Goal: Contribute content

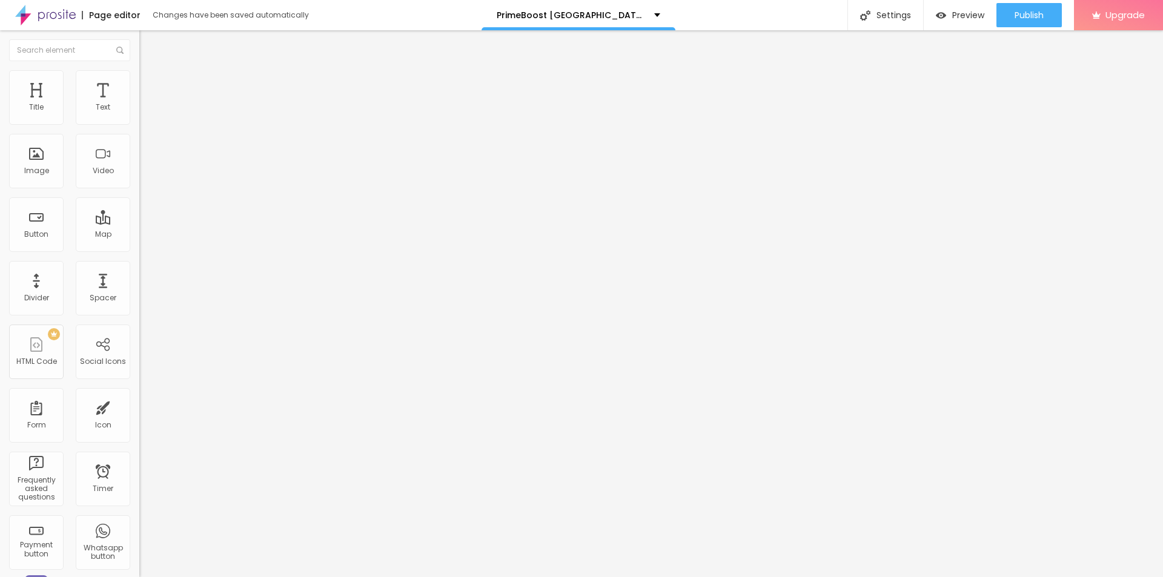
click at [139, 104] on span "Add image" at bounding box center [164, 99] width 50 height 10
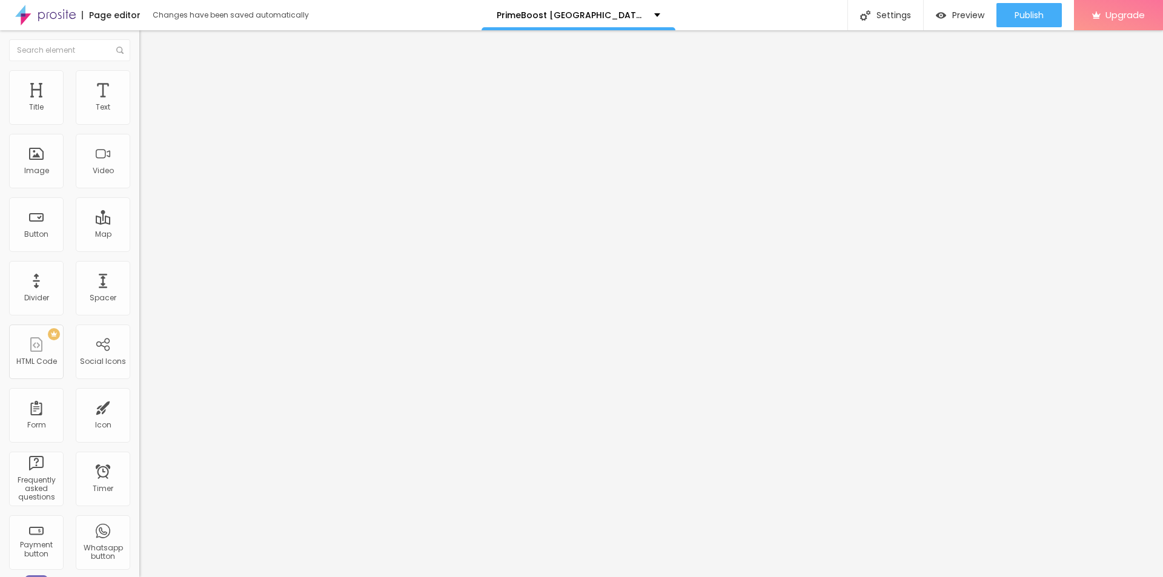
click at [139, 133] on div "Image description (Alt)" at bounding box center [208, 118] width 139 height 30
click at [139, 122] on input "text" at bounding box center [211, 116] width 145 height 12
paste input "PrimeBoost [GEOGRAPHIC_DATA]"
type input "PrimeBoost [GEOGRAPHIC_DATA]"
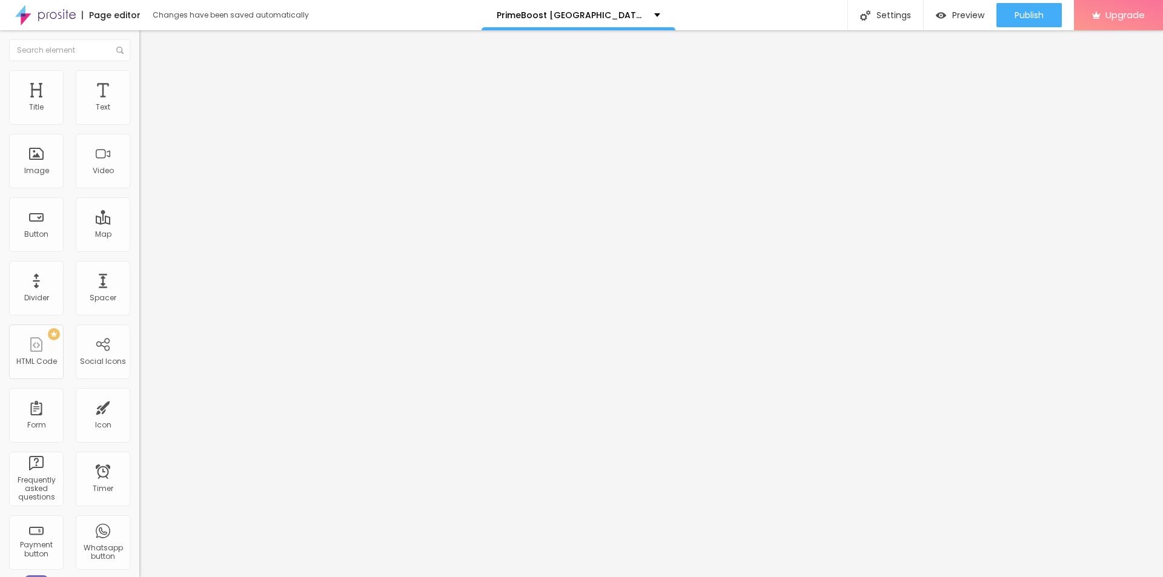
click at [139, 248] on input "https://" at bounding box center [211, 242] width 145 height 12
paste input "[DOMAIN_NAME][URL]"
type input "[URL][DOMAIN_NAME]"
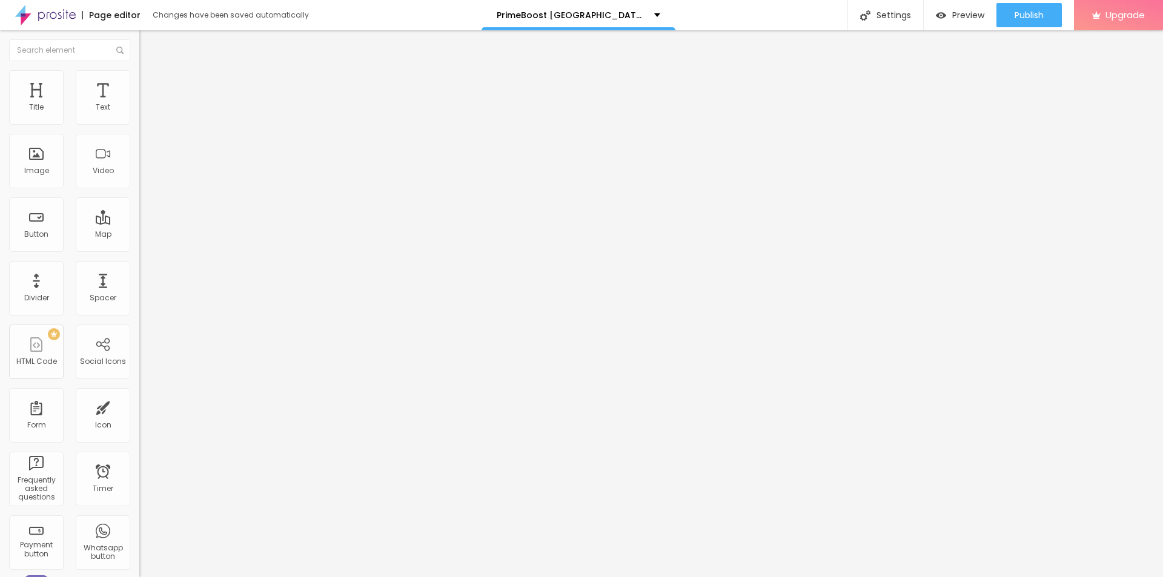
click at [139, 179] on button "button" at bounding box center [147, 173] width 17 height 13
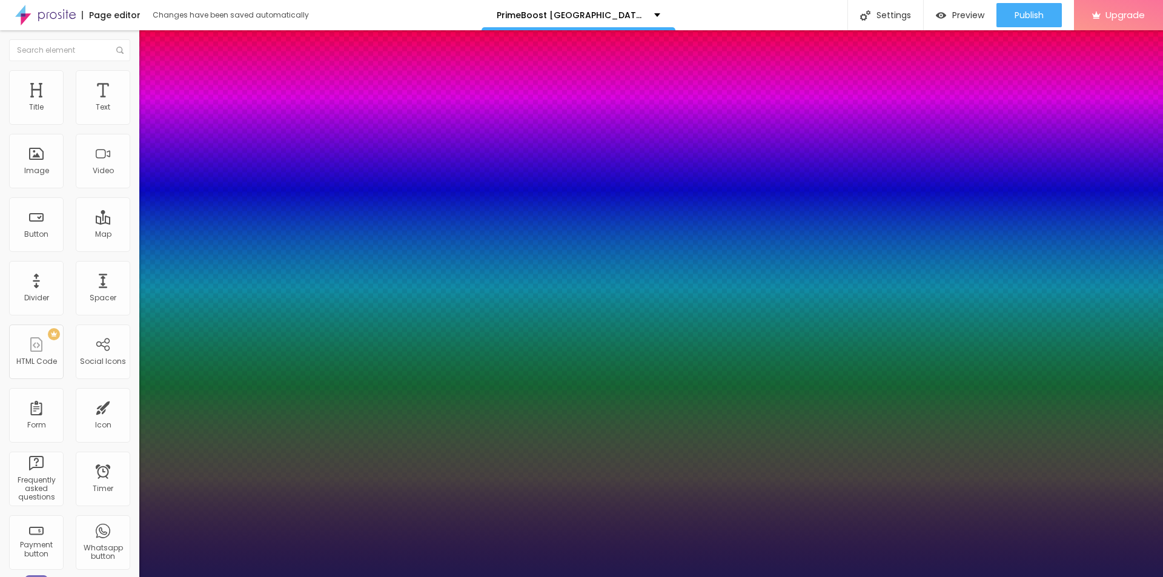
type input "1"
type input "21"
type input "1"
type input "36"
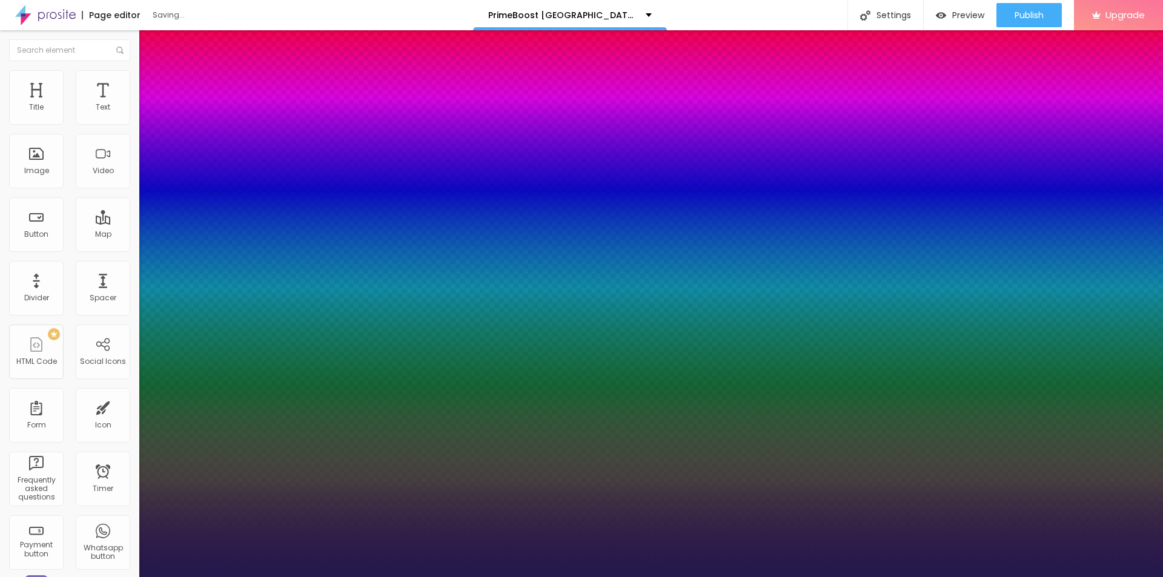
type input "36"
type input "1"
type input "52"
type input "1"
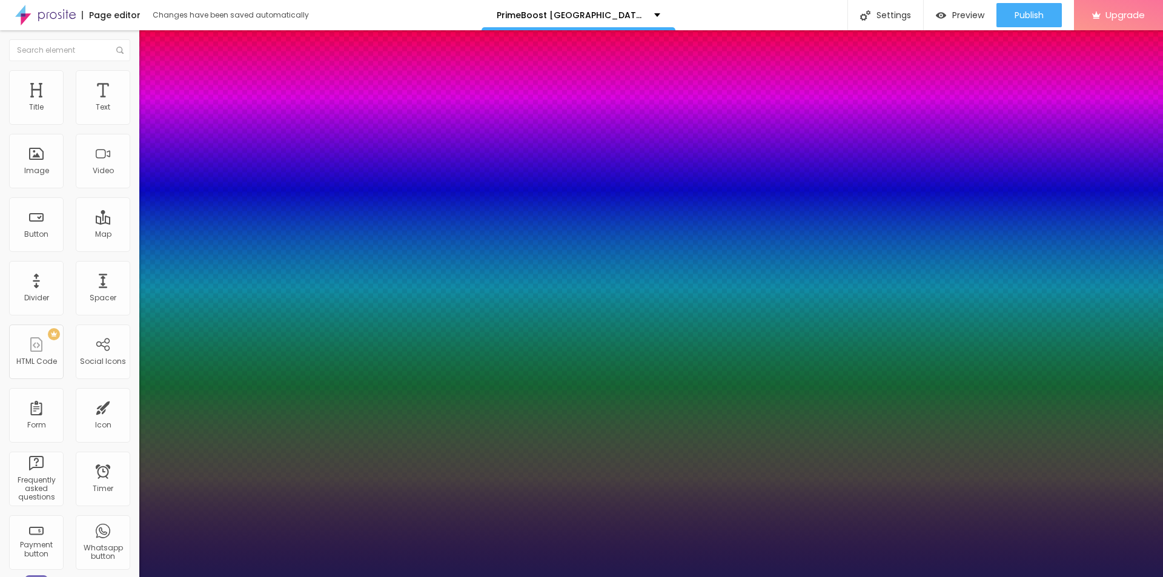
type input "53"
type input "1"
type input "54"
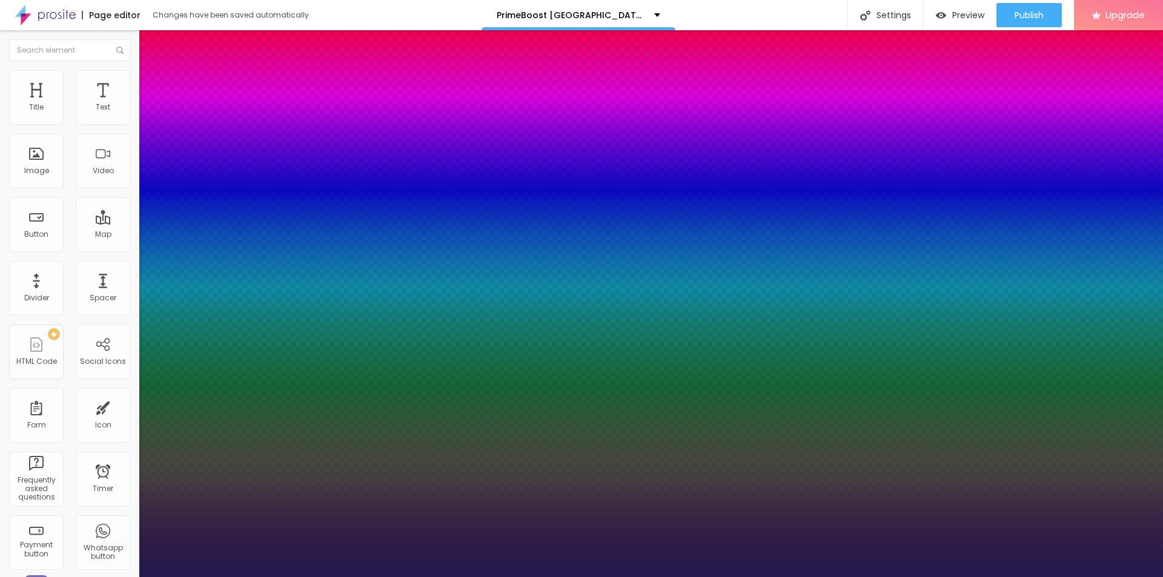
type input "1"
type input "57"
type input "1"
type input "56"
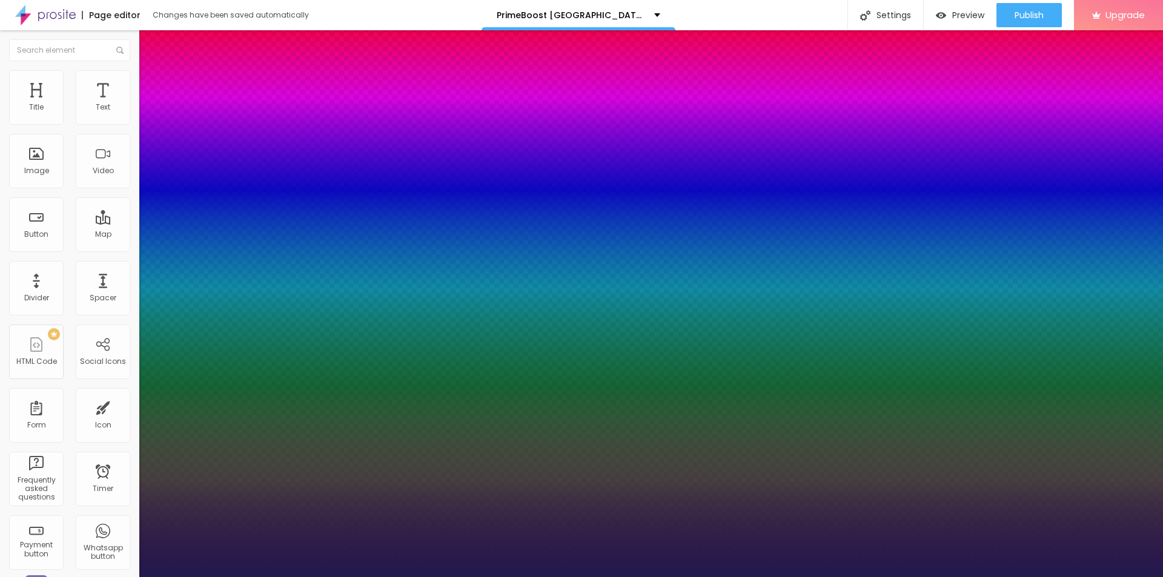
type input "56"
type input "1"
type input "53"
type input "1"
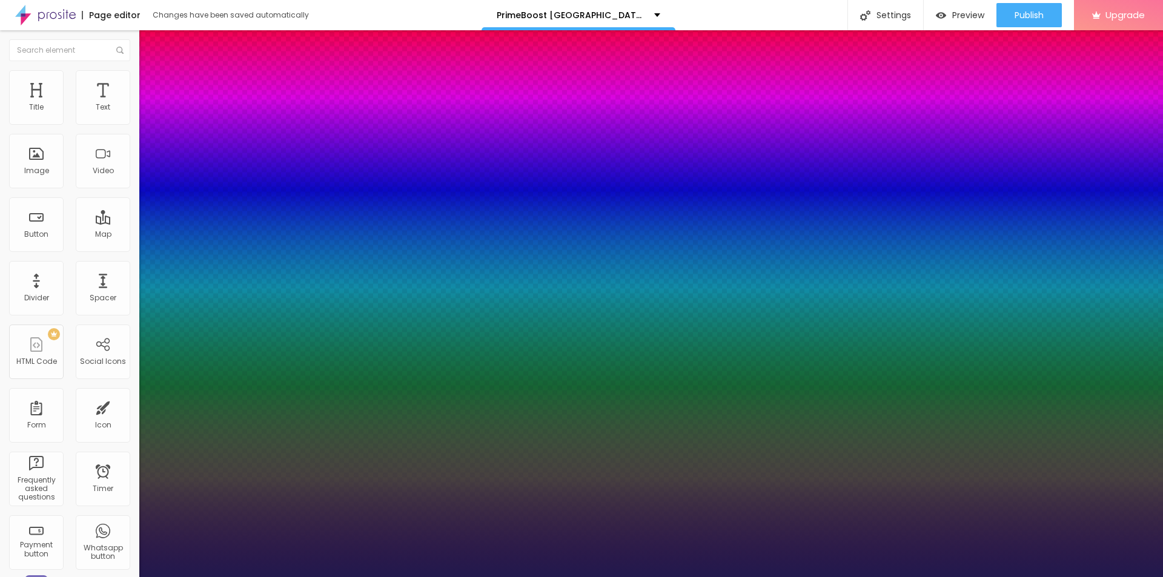
type input "51"
type input "1"
drag, startPoint x: 165, startPoint y: 341, endPoint x: 196, endPoint y: 342, distance: 31.0
type input "51"
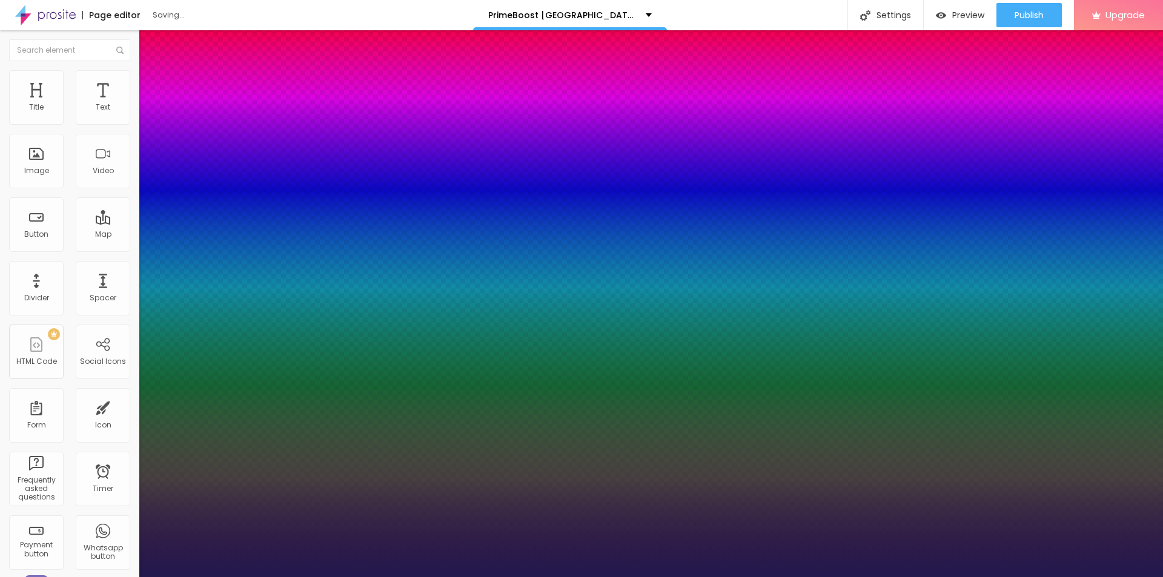
type input "1"
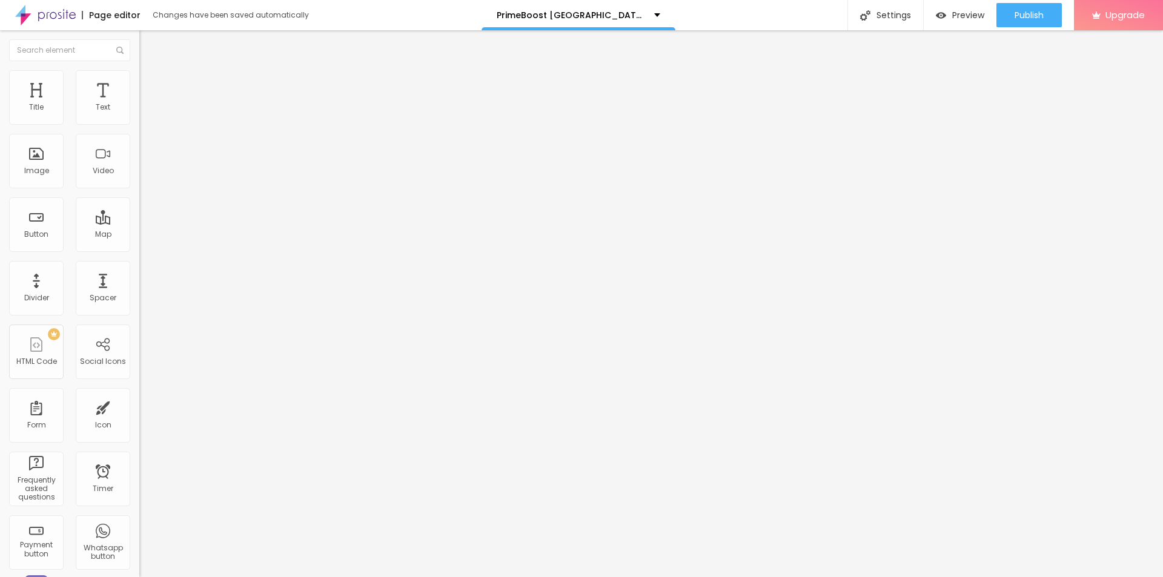
click at [139, 104] on span "Add image" at bounding box center [164, 99] width 50 height 10
click at [139, 248] on input "https://" at bounding box center [211, 242] width 145 height 12
paste input "[DOMAIN_NAME][URL]"
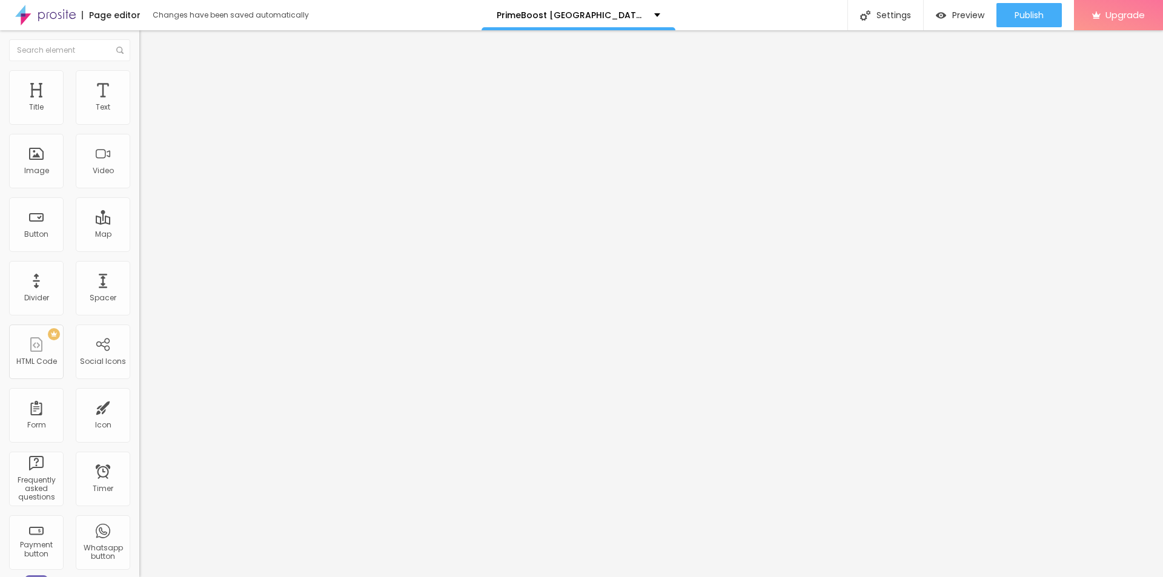
scroll to position [0, 30]
type input "[URL][DOMAIN_NAME]"
click at [139, 122] on input "text" at bounding box center [211, 116] width 145 height 12
paste input "PrimeBoost [GEOGRAPHIC_DATA]"
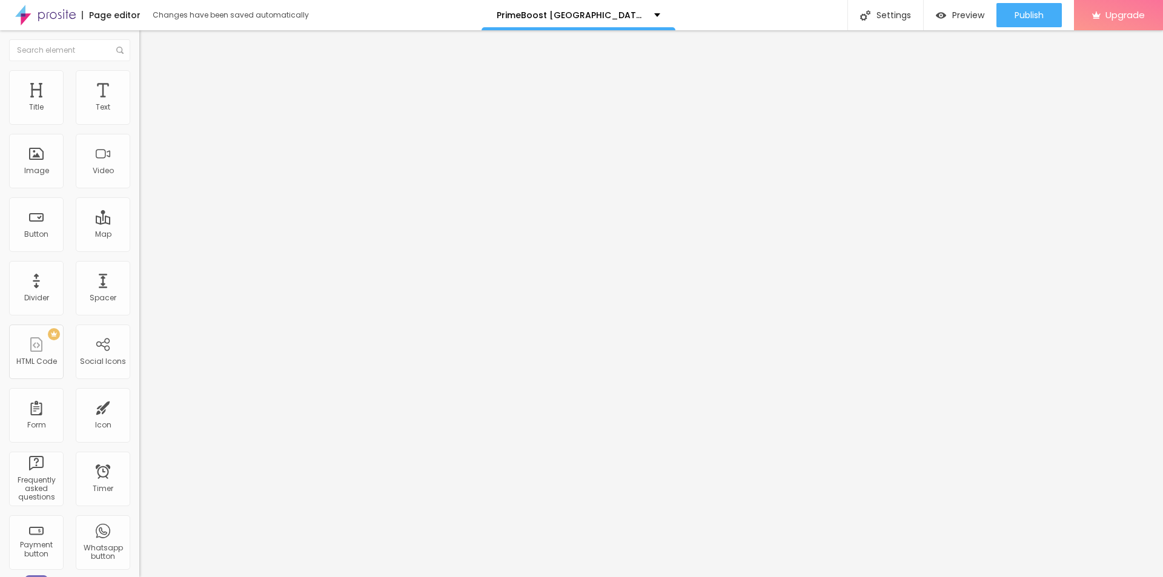
type input "PrimeBoost [GEOGRAPHIC_DATA]"
click at [139, 76] on li "Style" at bounding box center [208, 76] width 139 height 12
type input "95"
type input "90"
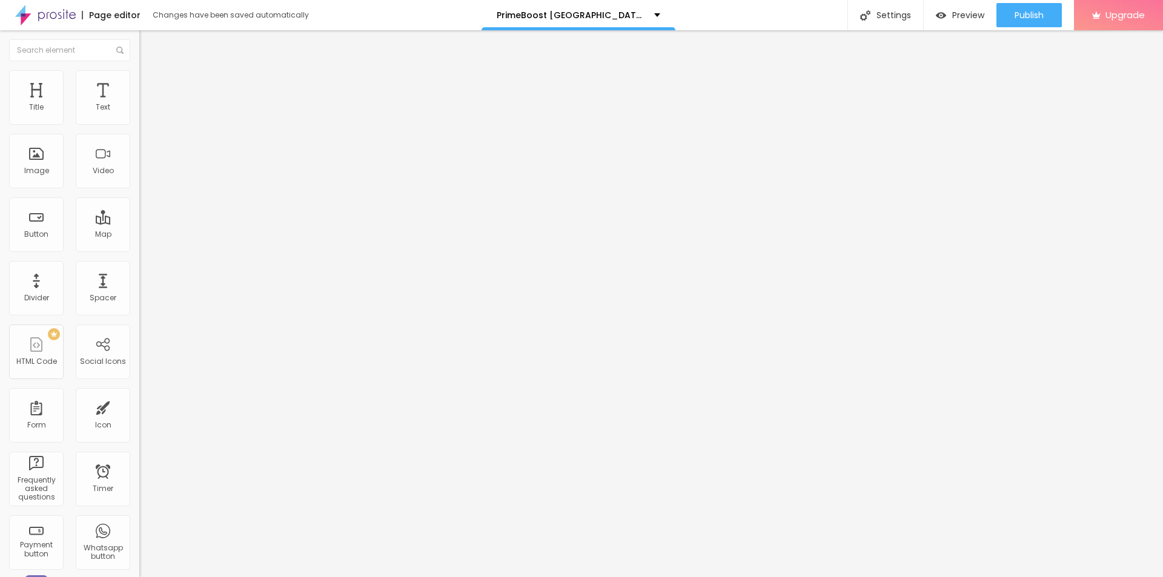
type input "90"
type input "75"
type input "55"
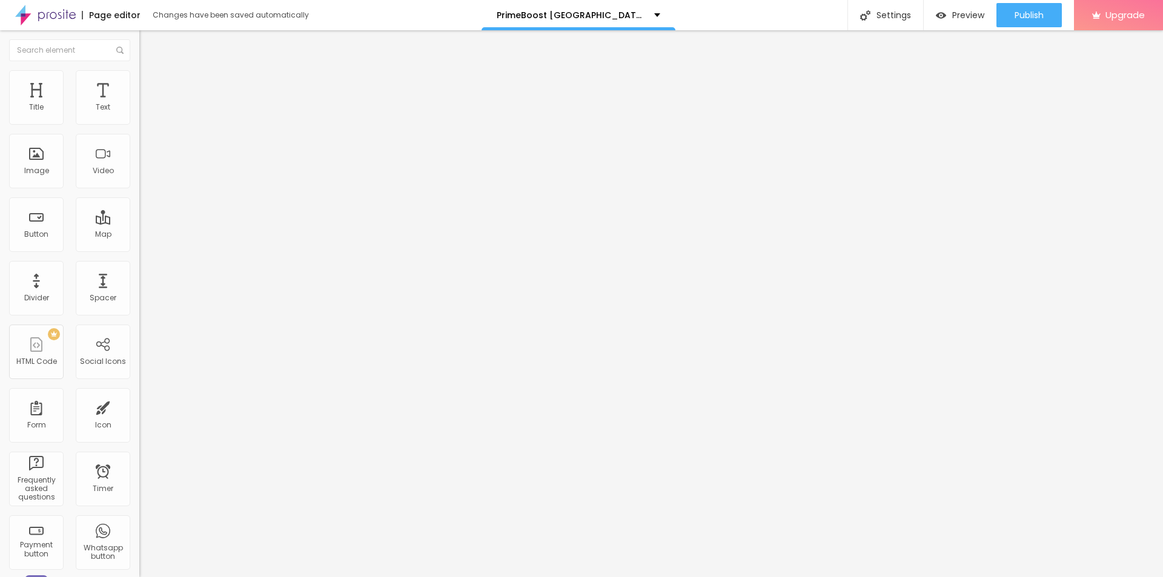
type input "50"
type input "45"
type input "35"
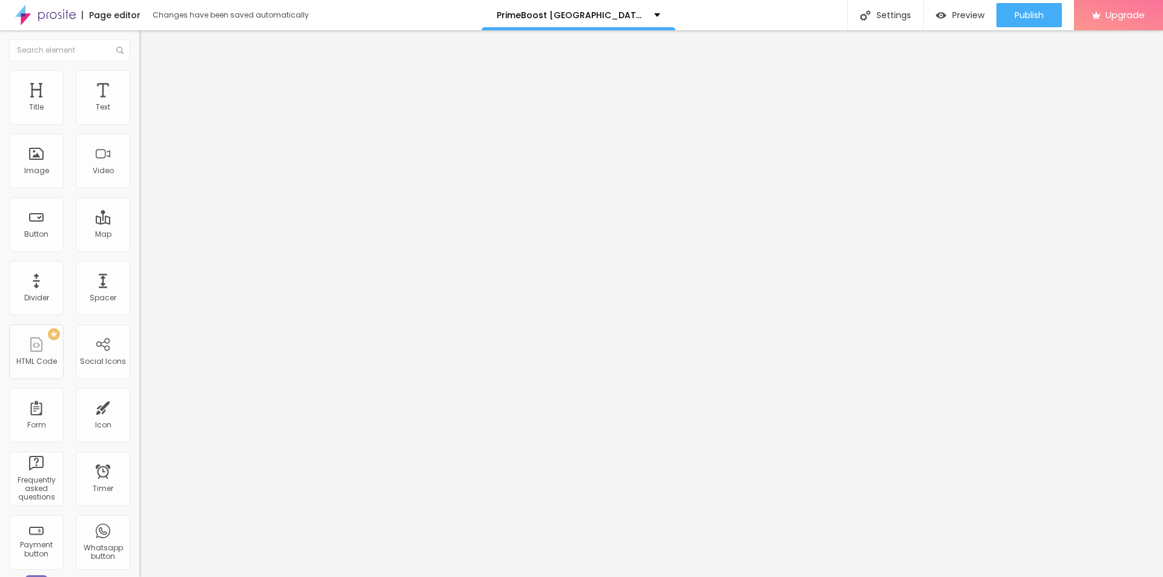
type input "35"
type input "20"
type input "15"
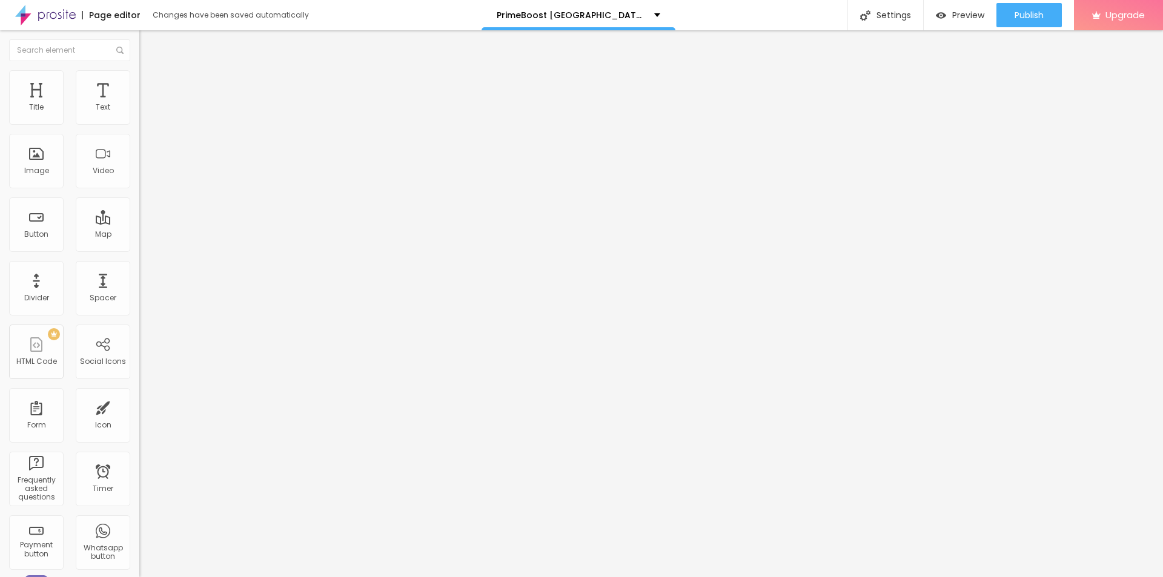
type input "20"
type input "25"
drag, startPoint x: 127, startPoint y: 133, endPoint x: 30, endPoint y: 144, distance: 97.6
type input "25"
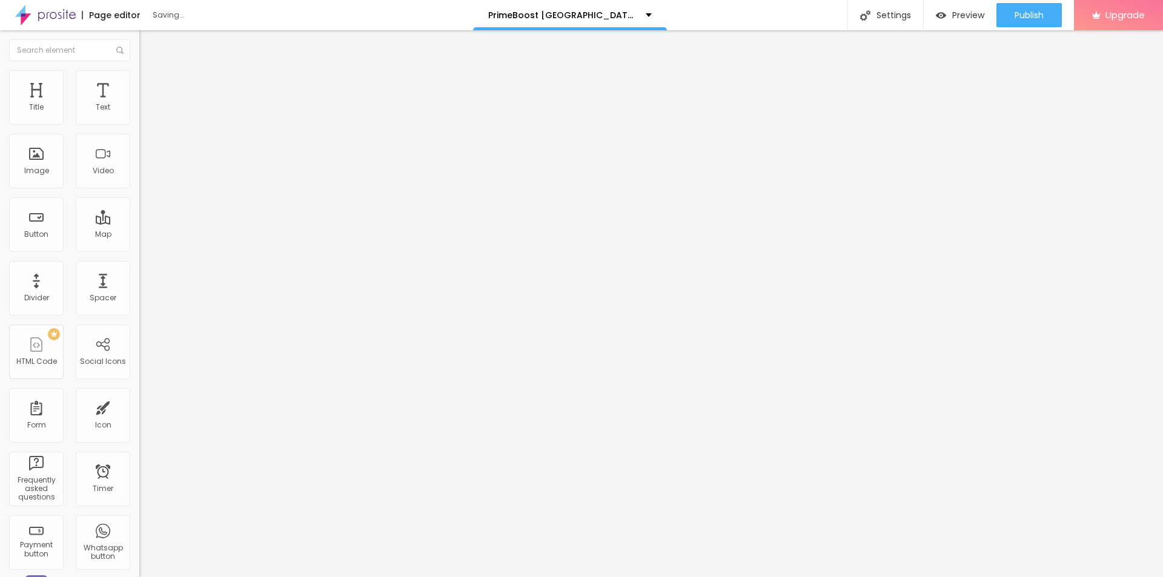
click at [139, 124] on input "range" at bounding box center [178, 120] width 78 height 10
click at [875, 15] on div "Settings" at bounding box center [886, 15] width 76 height 30
drag, startPoint x: 550, startPoint y: 277, endPoint x: 502, endPoint y: 348, distance: 86.0
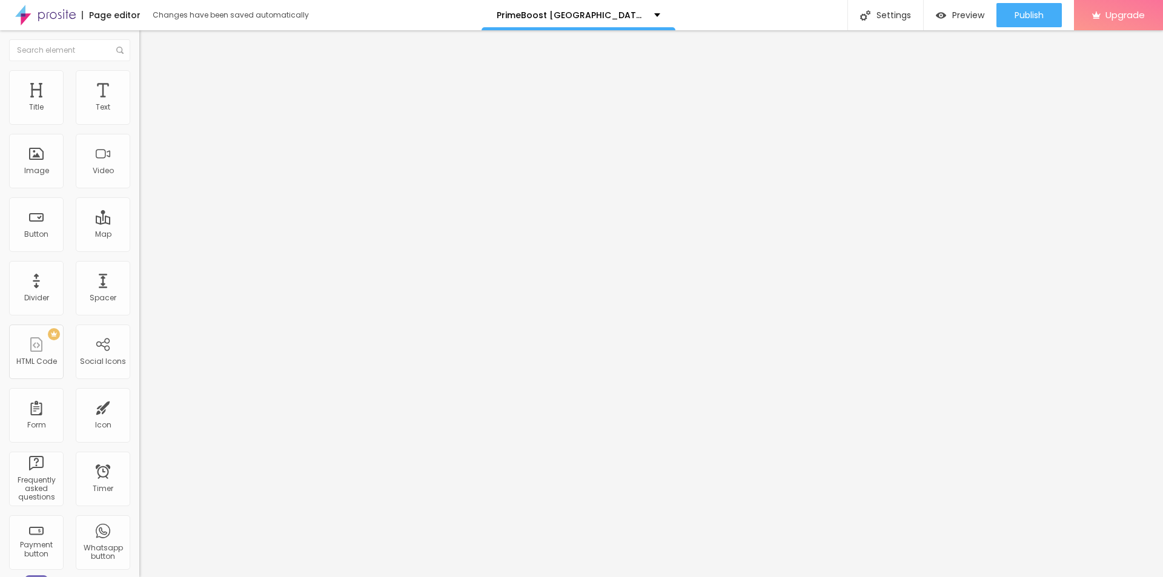
paste input "PrimeBoost [GEOGRAPHIC_DATA]"
drag, startPoint x: 563, startPoint y: 276, endPoint x: 521, endPoint y: 277, distance: 42.4
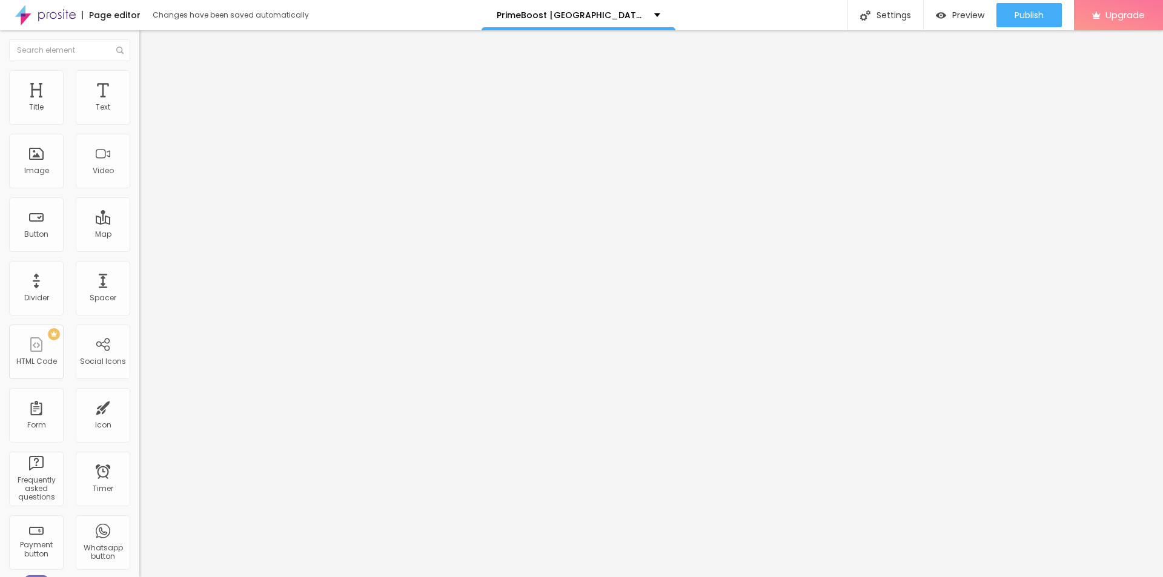
paste input "Increase Sexual Performance & Get Better Your Life"
drag, startPoint x: 537, startPoint y: 276, endPoint x: 793, endPoint y: 272, distance: 255.7
paste input "Top 7 Sex Pills For Men To Buy In [DATE]"
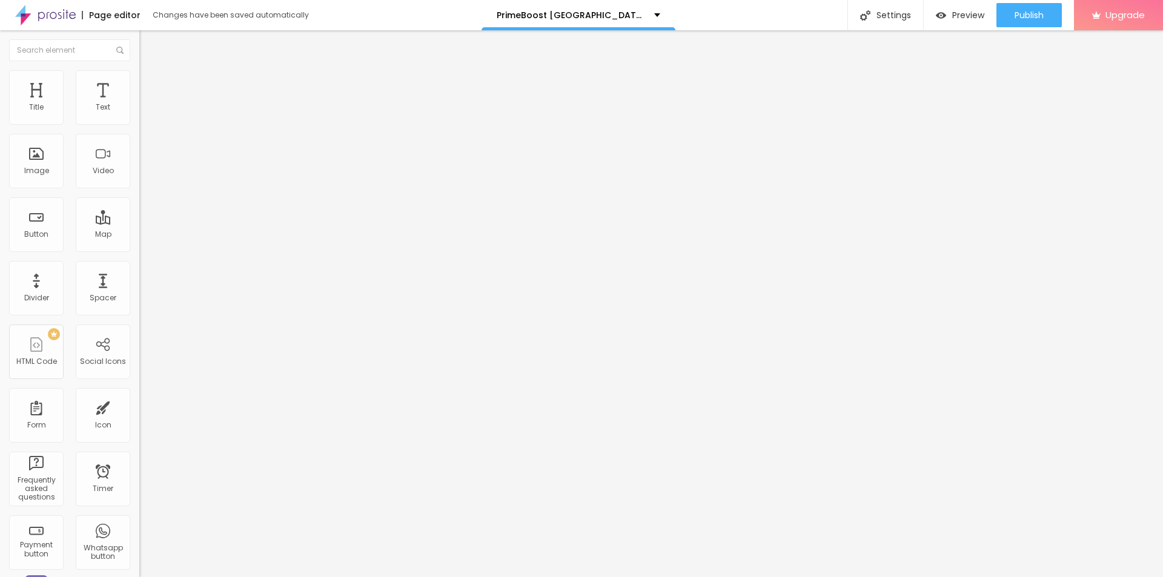
type input "PrimeBoost CA Top 7 Sex Pills For Men To Buy In [DATE]"
drag, startPoint x: 517, startPoint y: 270, endPoint x: 467, endPoint y: 273, distance: 49.8
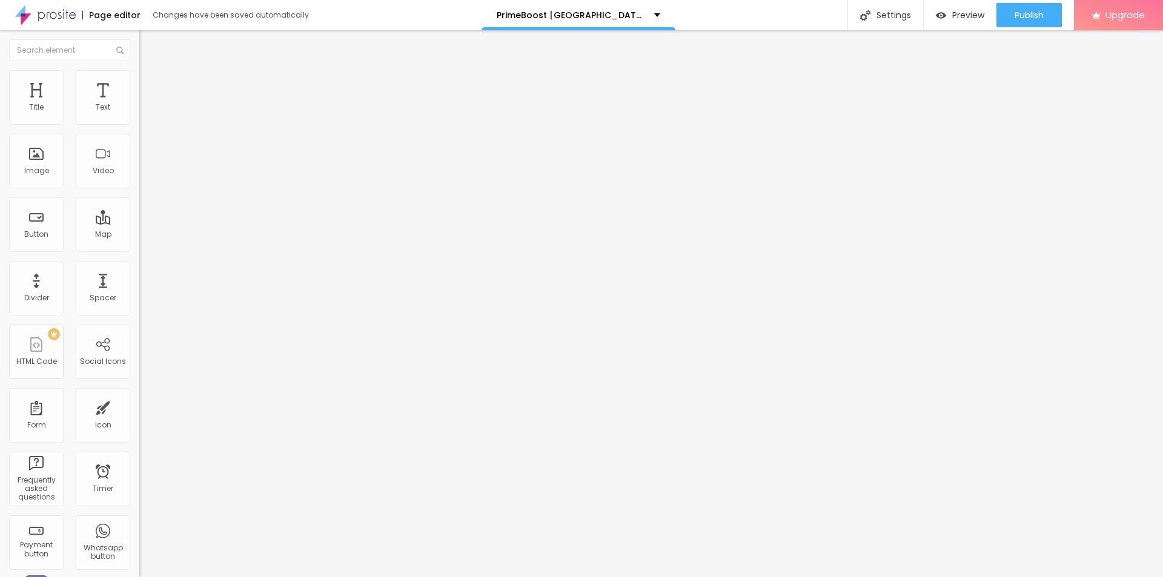
paste textarea "PrimeBoost"
type textarea "PrimeBoost"
paste textarea "PrimeBoost"
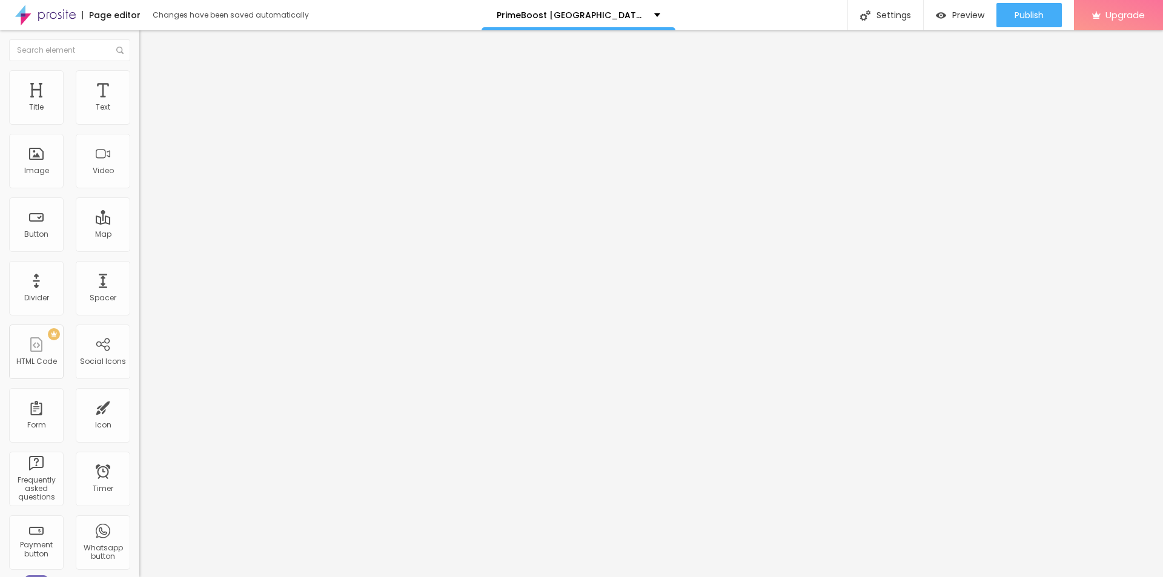
type textarea "PrimeBoost"
drag, startPoint x: 546, startPoint y: 335, endPoint x: 431, endPoint y: 327, distance: 115.4
drag, startPoint x: 538, startPoint y: 304, endPoint x: 443, endPoint y: 309, distance: 95.3
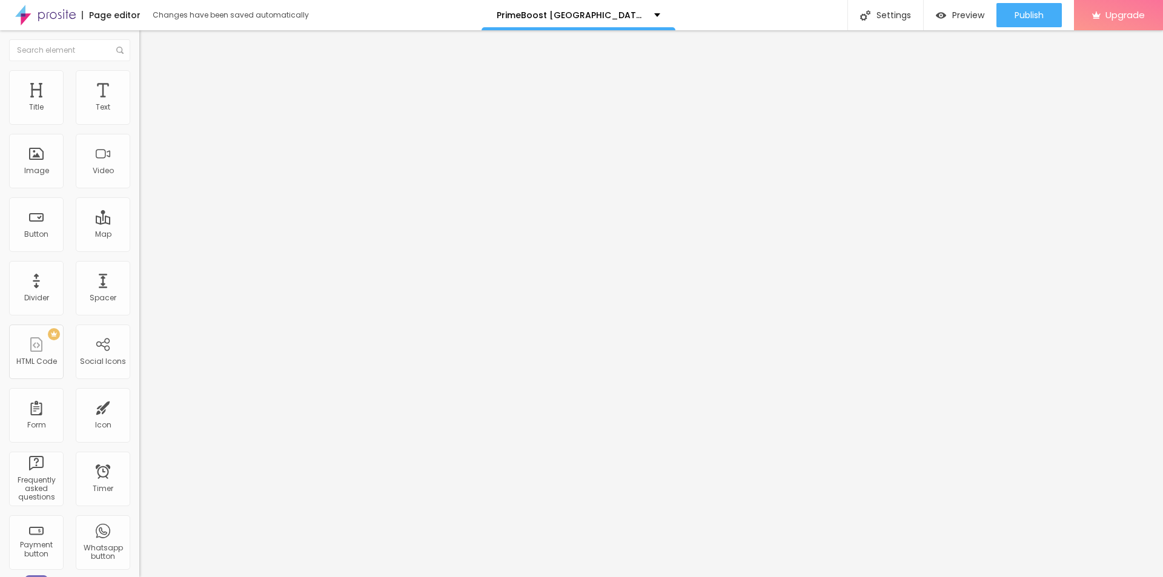
copy span "Page Description"
paste textarea "PrimeBoost™ [GEOGRAPHIC_DATA]/[GEOGRAPHIC_DATA] – Trusted [DEMOGRAPHIC_DATA][ME…"
type textarea "PrimeBoost™ [GEOGRAPHIC_DATA]/[GEOGRAPHIC_DATA] – Trusted [DEMOGRAPHIC_DATA][ME…"
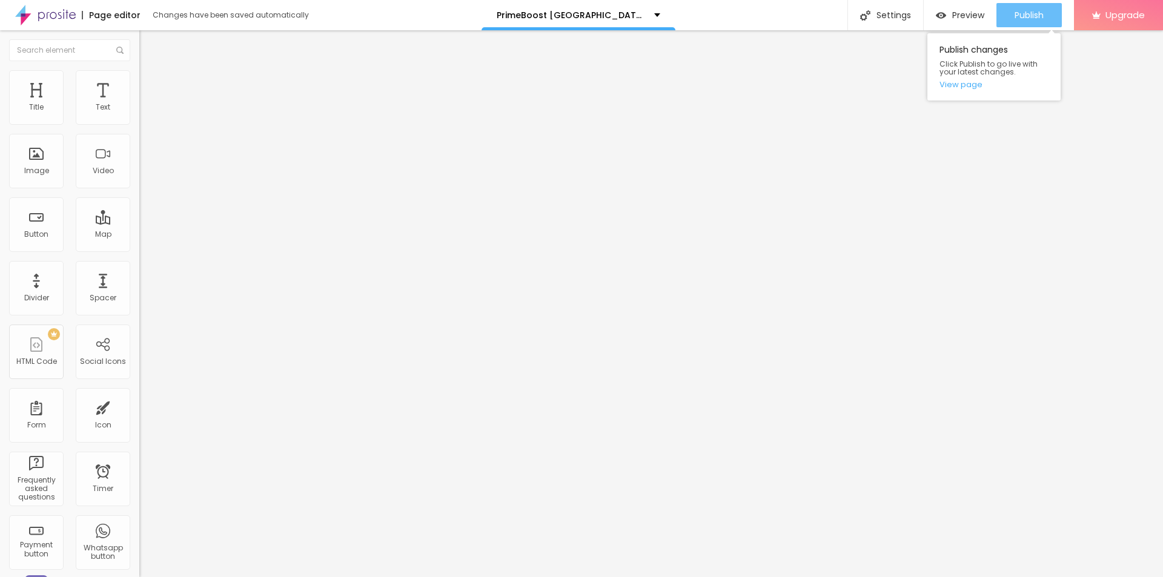
click at [1039, 22] on div "Publish" at bounding box center [1029, 15] width 29 height 24
click at [966, 82] on link "View page" at bounding box center [994, 85] width 109 height 8
